Goal: Task Accomplishment & Management: Use online tool/utility

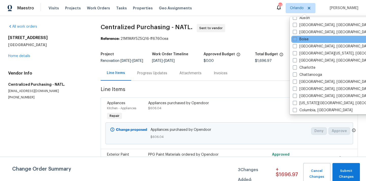
scroll to position [47, 0]
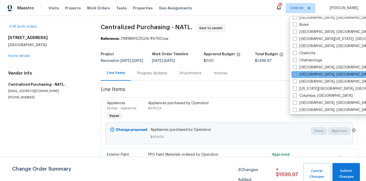
click at [307, 77] on div "[GEOGRAPHIC_DATA], [GEOGRAPHIC_DATA]" at bounding box center [342, 74] width 102 height 7
click at [306, 76] on label "[GEOGRAPHIC_DATA], [GEOGRAPHIC_DATA]" at bounding box center [332, 74] width 79 height 5
click at [296, 75] on input "[GEOGRAPHIC_DATA], [GEOGRAPHIC_DATA]" at bounding box center [294, 73] width 3 height 3
checkbox input "true"
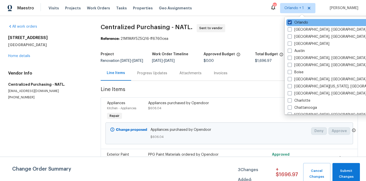
click at [297, 20] on label "Orlando" at bounding box center [297, 22] width 20 height 5
click at [291, 20] on input "Orlando" at bounding box center [288, 21] width 3 height 3
checkbox input "false"
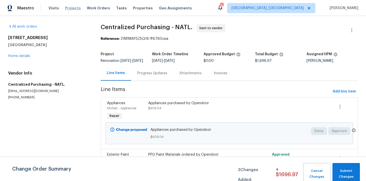
click at [71, 10] on span "Projects" at bounding box center [73, 8] width 16 height 5
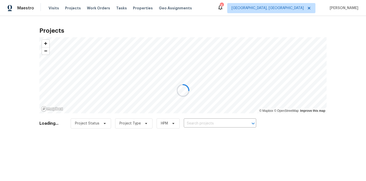
drag, startPoint x: 71, startPoint y: 10, endPoint x: 160, endPoint y: 64, distance: 103.6
click at [150, 52] on div at bounding box center [183, 90] width 366 height 181
click at [226, 125] on div at bounding box center [183, 90] width 366 height 181
click at [226, 123] on div at bounding box center [183, 90] width 366 height 181
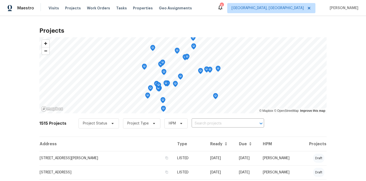
click at [226, 123] on input "text" at bounding box center [220, 124] width 58 height 8
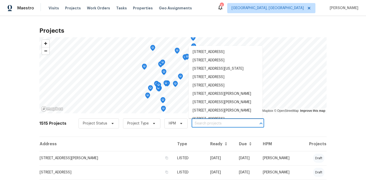
paste input "3364 Amberway Ct, Cincinnati, OH 45251"
type input "3364 Amberway Ct, Cincinnati, OH 45251"
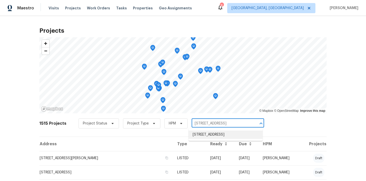
click at [213, 137] on li "3364 Amberway Ct # 45, Cincinnati, OH 45251" at bounding box center [225, 135] width 74 height 8
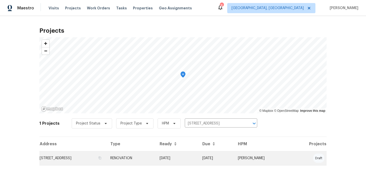
click at [106, 156] on td "3364 Amberway Ct # 45, Cincinnati, OH 45251" at bounding box center [72, 158] width 67 height 14
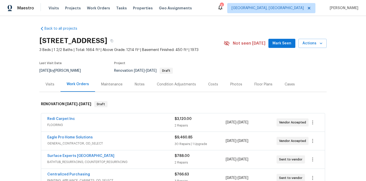
click at [188, 36] on div "3364 Amberway Ct # 45, Cincinnati, OH 45251" at bounding box center [131, 40] width 184 height 13
click at [107, 42] on h2 "3364 Amberway Ct # 45, Cincinnati, OH 45251" at bounding box center [73, 40] width 68 height 5
copy h2 "45251"
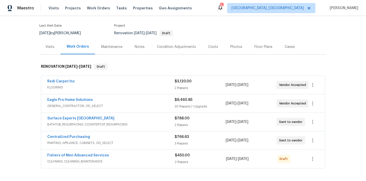
scroll to position [50, 0]
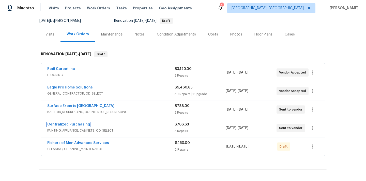
click at [78, 123] on link "Centralized Purchasing" at bounding box center [68, 125] width 43 height 4
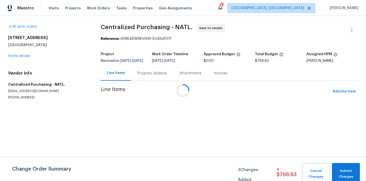
click at [343, 93] on div at bounding box center [183, 90] width 366 height 181
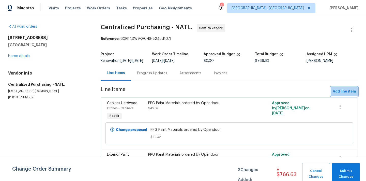
click at [343, 93] on span "Add line item" at bounding box center [343, 92] width 23 height 6
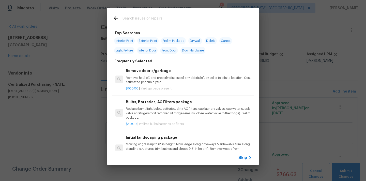
click at [202, 19] on input "text" at bounding box center [176, 19] width 108 height 8
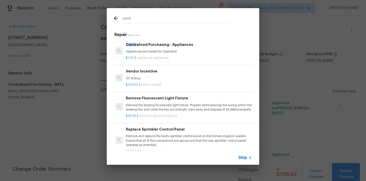
type input "centr"
click at [161, 50] on p "Appliances purchased by Opendoor" at bounding box center [189, 52] width 126 height 4
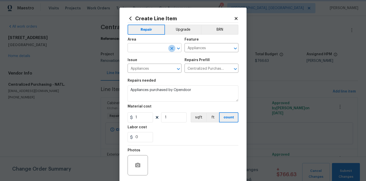
click at [171, 50] on icon "Clear" at bounding box center [171, 48] width 5 height 5
click at [144, 57] on li "Kitchen" at bounding box center [154, 60] width 54 height 8
type input "Kitchen"
drag, startPoint x: 141, startPoint y: 118, endPoint x: 104, endPoint y: 117, distance: 36.8
click at [104, 117] on div "Create Line Item Repair Upgrade BRN Area Kitchen ​ Feature Appliances ​ Issue A…" at bounding box center [183, 90] width 366 height 181
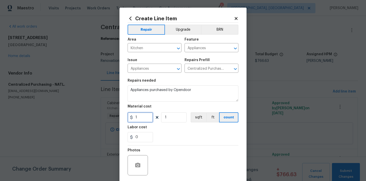
paste input "909.8"
type input "909.81"
click at [158, 130] on div "Labor cost" at bounding box center [182, 129] width 111 height 7
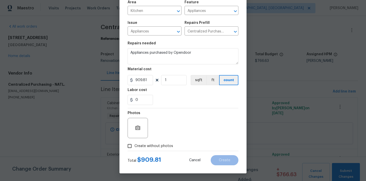
click at [155, 142] on label "Create without photos" at bounding box center [149, 146] width 48 height 10
click at [134, 142] on input "Create without photos" at bounding box center [130, 146] width 10 height 10
checkbox input "true"
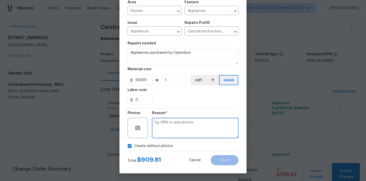
drag, startPoint x: 164, startPoint y: 135, endPoint x: 164, endPoint y: 131, distance: 3.6
click at [164, 134] on textarea at bounding box center [195, 128] width 86 height 20
type textarea "N/A"
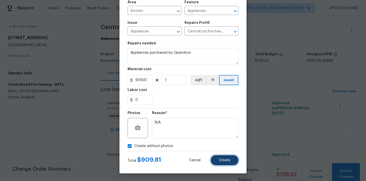
click at [220, 158] on button "Create" at bounding box center [225, 160] width 28 height 10
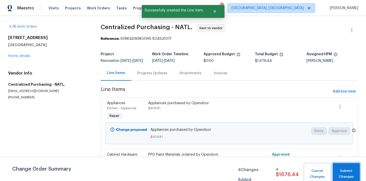
click at [352, 167] on button "Submit Changes" at bounding box center [345, 174] width 27 height 22
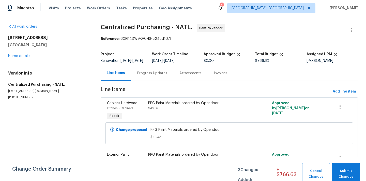
click at [296, 12] on span "[GEOGRAPHIC_DATA], [GEOGRAPHIC_DATA]" at bounding box center [271, 8] width 88 height 10
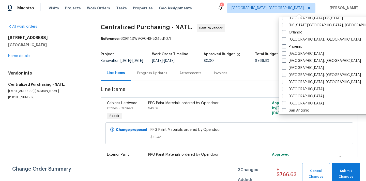
scroll to position [255, 0]
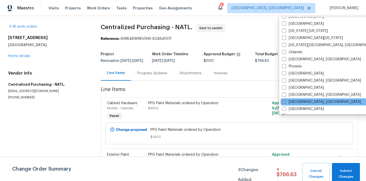
click at [292, 102] on label "[GEOGRAPHIC_DATA], [GEOGRAPHIC_DATA]" at bounding box center [321, 102] width 79 height 5
click at [285, 102] on input "[GEOGRAPHIC_DATA], [GEOGRAPHIC_DATA]" at bounding box center [283, 101] width 3 height 3
checkbox input "true"
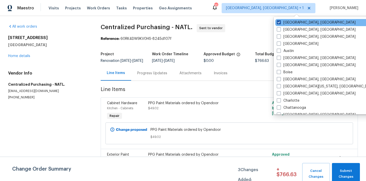
click at [287, 23] on label "[GEOGRAPHIC_DATA], [GEOGRAPHIC_DATA]" at bounding box center [316, 22] width 79 height 5
click at [280, 23] on input "[GEOGRAPHIC_DATA], [GEOGRAPHIC_DATA]" at bounding box center [278, 21] width 3 height 3
checkbox input "false"
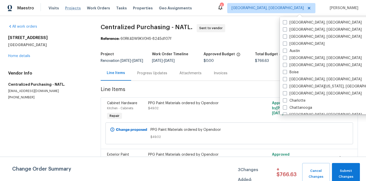
click at [72, 9] on span "Projects" at bounding box center [73, 8] width 16 height 5
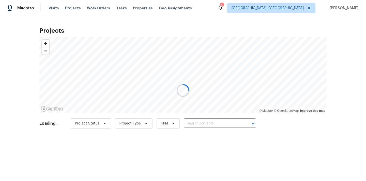
click at [229, 124] on div at bounding box center [183, 90] width 366 height 181
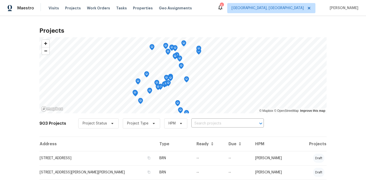
click at [229, 124] on input "text" at bounding box center [220, 124] width 58 height 8
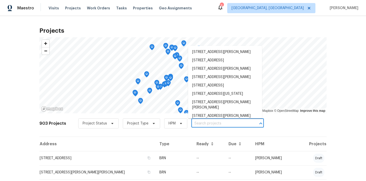
paste input "11130 Poachers Run, Chesterfield, VA 23832"
type input "11130 Poachers Run, Chesterfield, VA 23832"
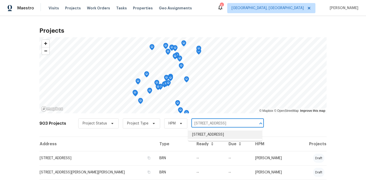
click at [220, 134] on li "11130 Poachers Run, Chesterfield, VA 23832" at bounding box center [225, 135] width 74 height 8
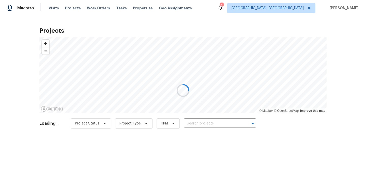
type input "11130 Poachers Run, Chesterfield, VA 23832"
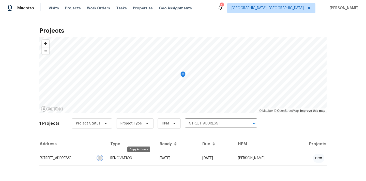
click at [101, 157] on icon "button" at bounding box center [99, 158] width 3 height 3
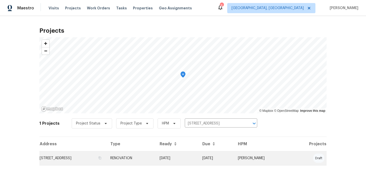
click at [106, 159] on td "11130 Poachers Run, Chesterfield, VA 23832" at bounding box center [72, 158] width 67 height 14
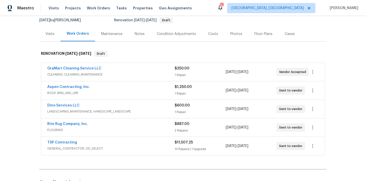
scroll to position [85, 0]
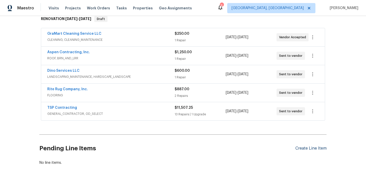
click at [310, 148] on div "Create Line Item" at bounding box center [310, 148] width 31 height 5
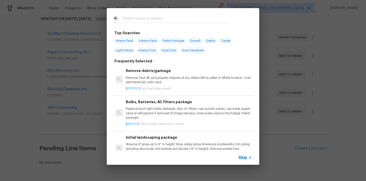
click at [203, 18] on input "text" at bounding box center [176, 19] width 108 height 8
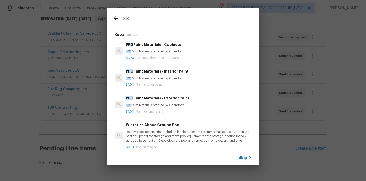
type input "ppg"
click at [170, 73] on h6 "PPG Paint Materials - Interior Paint" at bounding box center [189, 72] width 126 height 6
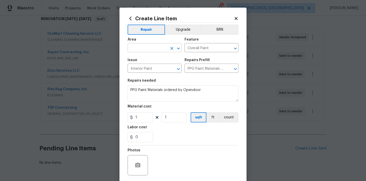
click at [147, 47] on input "text" at bounding box center [147, 48] width 40 height 8
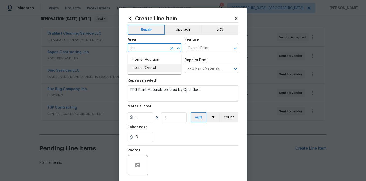
click at [146, 69] on li "Interior Overall" at bounding box center [154, 68] width 54 height 8
type input "Interior Overall"
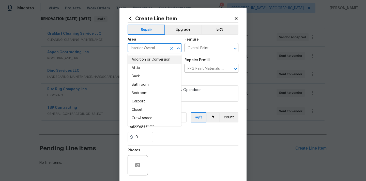
click at [196, 77] on section "Repairs needed PPG Paint Materials ordered by Opendoor Material cost 1 1 sqft f…" at bounding box center [182, 111] width 111 height 70
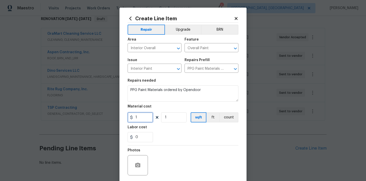
drag, startPoint x: 140, startPoint y: 117, endPoint x: 114, endPoint y: 117, distance: 25.9
click at [115, 117] on div "Create Line Item Repair Upgrade BRN Area Interior Overall ​ Feature Overall Pai…" at bounding box center [183, 90] width 366 height 181
paste input "494.68"
type input "494.68"
click at [162, 131] on div "Labor cost" at bounding box center [182, 129] width 111 height 7
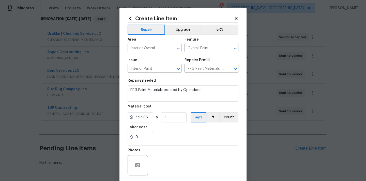
scroll to position [38, 0]
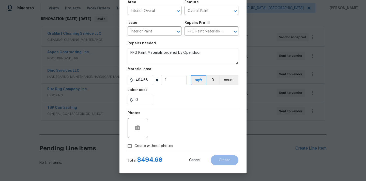
click at [153, 146] on span "Create without photos" at bounding box center [153, 146] width 39 height 5
click at [134, 146] on input "Create without photos" at bounding box center [130, 146] width 10 height 10
checkbox input "true"
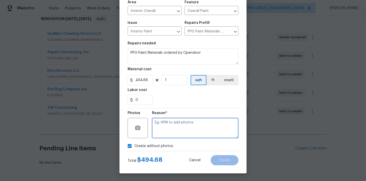
click at [165, 135] on textarea at bounding box center [195, 128] width 86 height 20
type textarea "n/a"
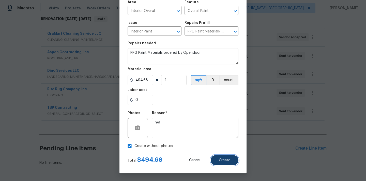
click at [221, 157] on button "Create" at bounding box center [225, 160] width 28 height 10
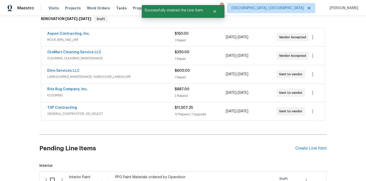
scroll to position [162, 0]
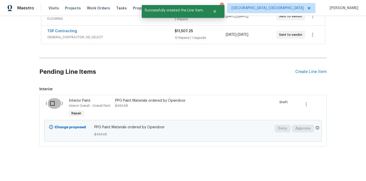
click at [52, 99] on input "checkbox" at bounding box center [54, 103] width 14 height 11
checkbox input "true"
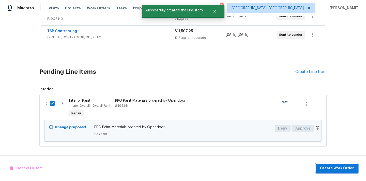
click at [330, 169] on span "Create Work Order" at bounding box center [337, 169] width 34 height 6
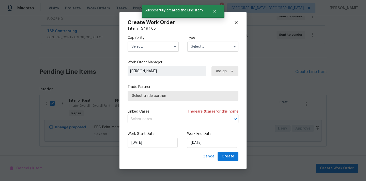
click at [163, 45] on input "text" at bounding box center [152, 47] width 51 height 10
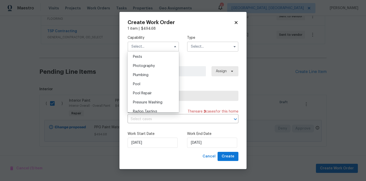
scroll to position [428, 0]
click at [149, 57] on div "Painting" at bounding box center [153, 56] width 49 height 9
type input "Painting"
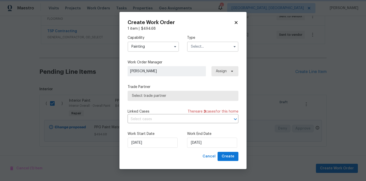
scroll to position [418, 0]
click at [218, 47] on input "text" at bounding box center [212, 47] width 51 height 10
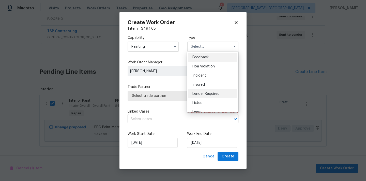
scroll to position [60, 0]
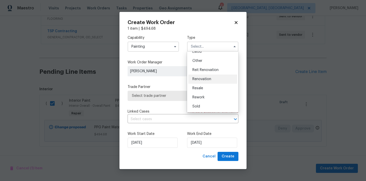
click at [209, 76] on div "Renovation" at bounding box center [212, 79] width 49 height 9
type input "Renovation"
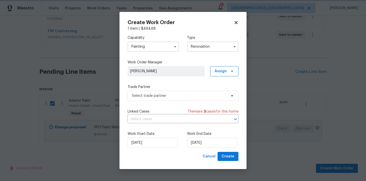
scroll to position [0, 0]
click at [218, 69] on span "Assign" at bounding box center [220, 71] width 12 height 5
click at [215, 94] on div "Assign to me" at bounding box center [225, 92] width 22 height 5
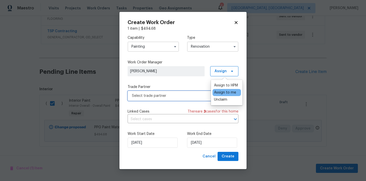
click at [176, 95] on span "Select trade partner" at bounding box center [179, 95] width 95 height 5
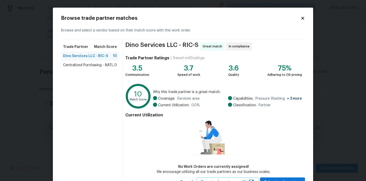
click at [104, 62] on div "Centralized Purchasing - NATL. 0" at bounding box center [90, 65] width 58 height 9
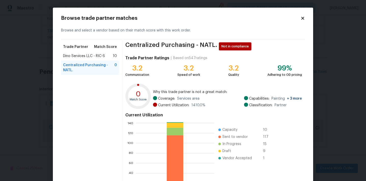
scroll to position [43, 0]
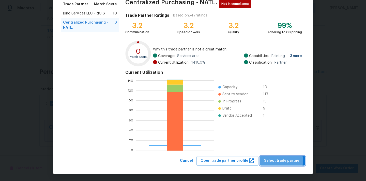
click at [280, 161] on span "Select trade partner" at bounding box center [282, 161] width 37 height 6
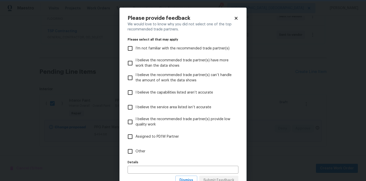
scroll to position [0, 0]
click at [208, 151] on label "Other" at bounding box center [179, 151] width 109 height 15
click at [135, 151] on input "Other" at bounding box center [130, 151] width 11 height 11
checkbox input "true"
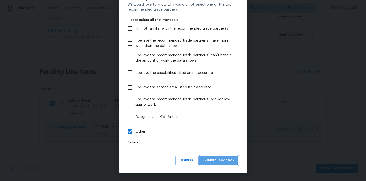
click at [213, 158] on span "Submit Feedback" at bounding box center [218, 161] width 31 height 6
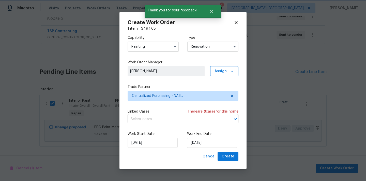
scroll to position [0, 0]
click at [230, 152] on button "Create" at bounding box center [227, 156] width 21 height 9
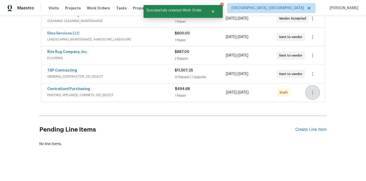
click at [311, 93] on icon "button" at bounding box center [312, 93] width 6 height 6
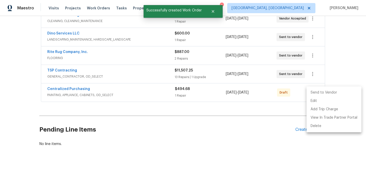
click at [315, 95] on li "Send to Vendor" at bounding box center [333, 93] width 55 height 8
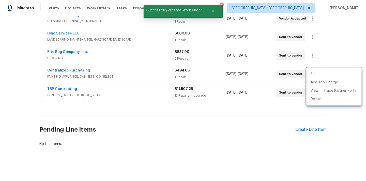
click at [129, 93] on div at bounding box center [183, 90] width 366 height 181
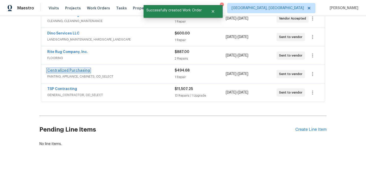
click at [76, 70] on link "Centralized Purchasing" at bounding box center [68, 71] width 43 height 4
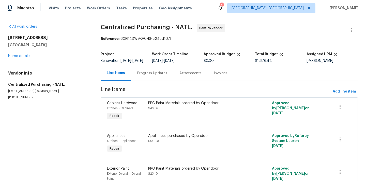
click at [301, 6] on span "[GEOGRAPHIC_DATA], [GEOGRAPHIC_DATA]" at bounding box center [267, 8] width 72 height 5
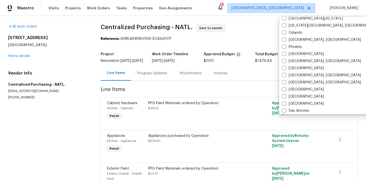
scroll to position [272, 0]
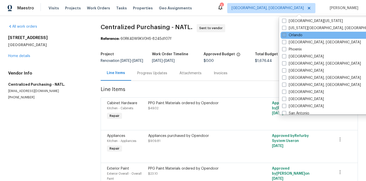
click at [288, 34] on label "Orlando" at bounding box center [292, 35] width 20 height 5
click at [285, 34] on input "Orlando" at bounding box center [283, 34] width 3 height 3
checkbox input "true"
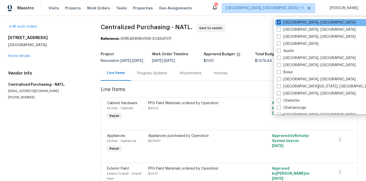
click at [289, 23] on label "[GEOGRAPHIC_DATA], [GEOGRAPHIC_DATA]" at bounding box center [316, 22] width 79 height 5
click at [280, 23] on input "[GEOGRAPHIC_DATA], [GEOGRAPHIC_DATA]" at bounding box center [278, 21] width 3 height 3
checkbox input "false"
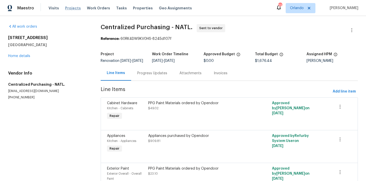
click at [72, 7] on span "Projects" at bounding box center [73, 8] width 16 height 5
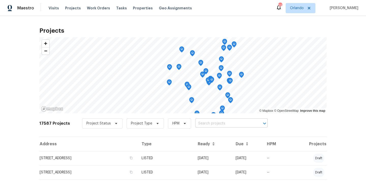
click at [206, 126] on input "text" at bounding box center [224, 124] width 58 height 8
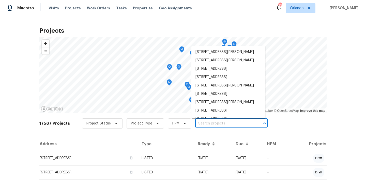
paste input "[STREET_ADDRESS]"
type input "[STREET_ADDRESS]"
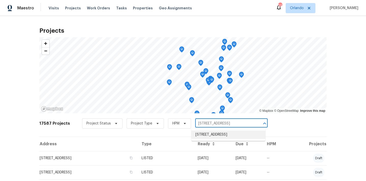
click at [204, 133] on li "[STREET_ADDRESS]" at bounding box center [228, 135] width 74 height 8
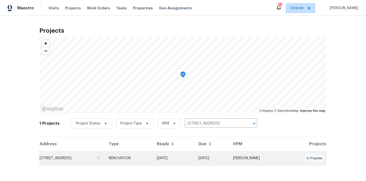
click at [153, 158] on td "RENOVATION" at bounding box center [129, 158] width 48 height 14
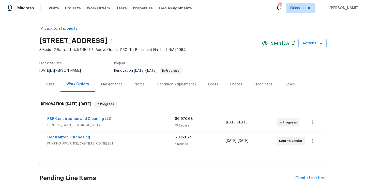
click at [107, 40] on h2 "[STREET_ADDRESS]" at bounding box center [73, 40] width 68 height 5
copy h2 "34769"
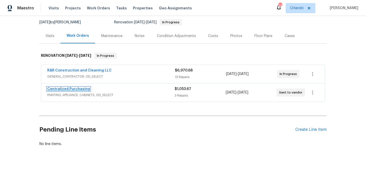
click at [79, 89] on link "Centralized Purchasing" at bounding box center [68, 89] width 43 height 4
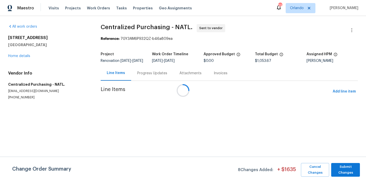
click at [338, 93] on div at bounding box center [183, 90] width 366 height 181
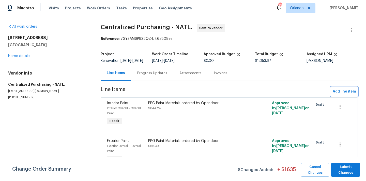
click at [338, 93] on span "Add line item" at bounding box center [343, 92] width 23 height 6
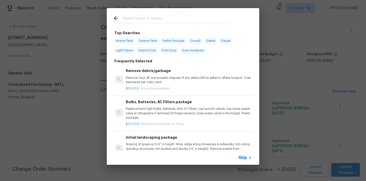
click at [204, 22] on input "text" at bounding box center [176, 19] width 108 height 8
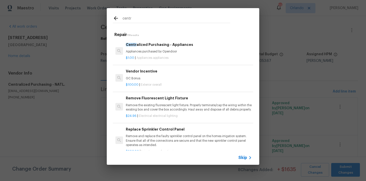
type input "centr"
click at [164, 54] on div "$1.00 | Appliances appliances" at bounding box center [189, 57] width 126 height 6
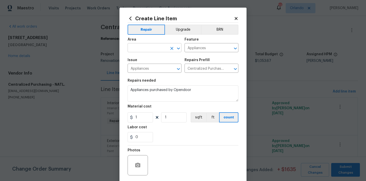
click at [149, 52] on input "text" at bounding box center [147, 48] width 40 height 8
click at [147, 58] on li "Kitchen" at bounding box center [154, 60] width 54 height 8
type input "Kitchen"
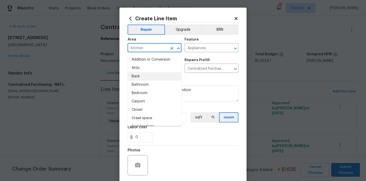
click at [204, 78] on section "Repairs needed Appliances purchased by Opendoor Material cost 1 1 sqft ft count…" at bounding box center [182, 111] width 111 height 70
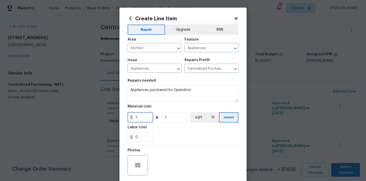
drag, startPoint x: 140, startPoint y: 116, endPoint x: 119, endPoint y: 116, distance: 21.1
click at [121, 116] on div "Create Line Item Repair Upgrade BRN Area Kitchen ​ Feature Appliances ​ Issue A…" at bounding box center [182, 109] width 127 height 203
paste input "218.38"
type input "1218.38"
click at [166, 128] on div "Labor cost" at bounding box center [182, 129] width 111 height 7
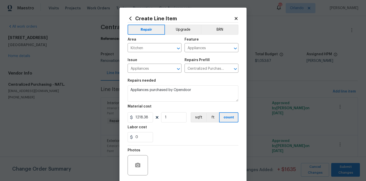
scroll to position [38, 0]
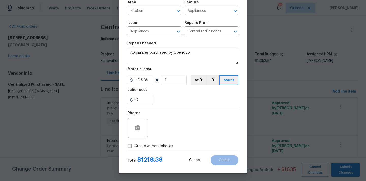
click at [152, 146] on span "Create without photos" at bounding box center [153, 146] width 39 height 5
click at [134, 146] on input "Create without photos" at bounding box center [130, 146] width 10 height 10
checkbox input "true"
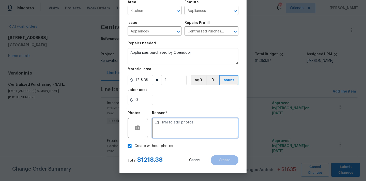
click at [171, 127] on textarea at bounding box center [195, 128] width 86 height 20
type textarea "N/A"
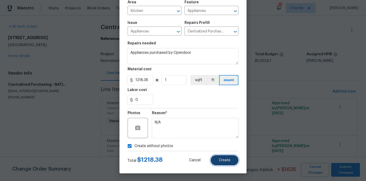
click at [226, 159] on span "Create" at bounding box center [224, 161] width 11 height 4
